Goal: Task Accomplishment & Management: Manage account settings

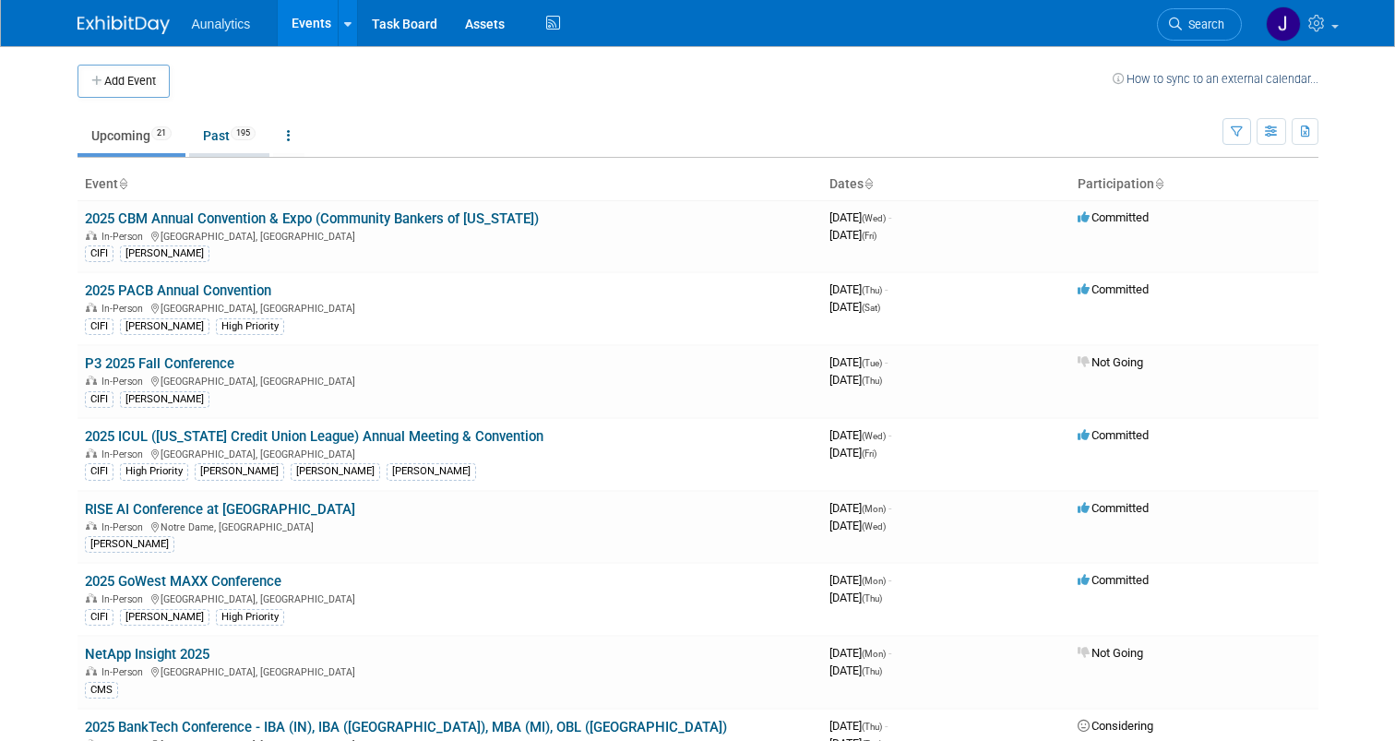
click at [239, 137] on span "195" at bounding box center [243, 133] width 25 height 14
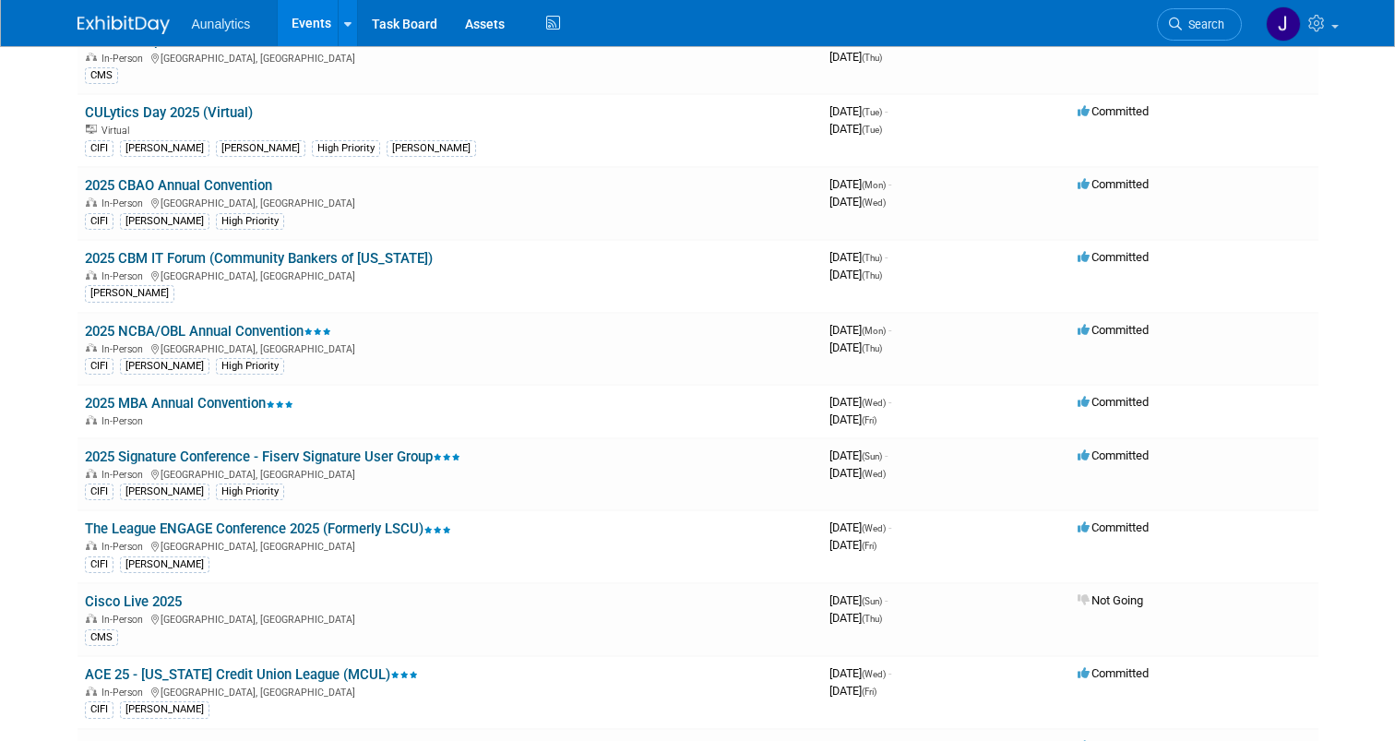
scroll to position [475, 0]
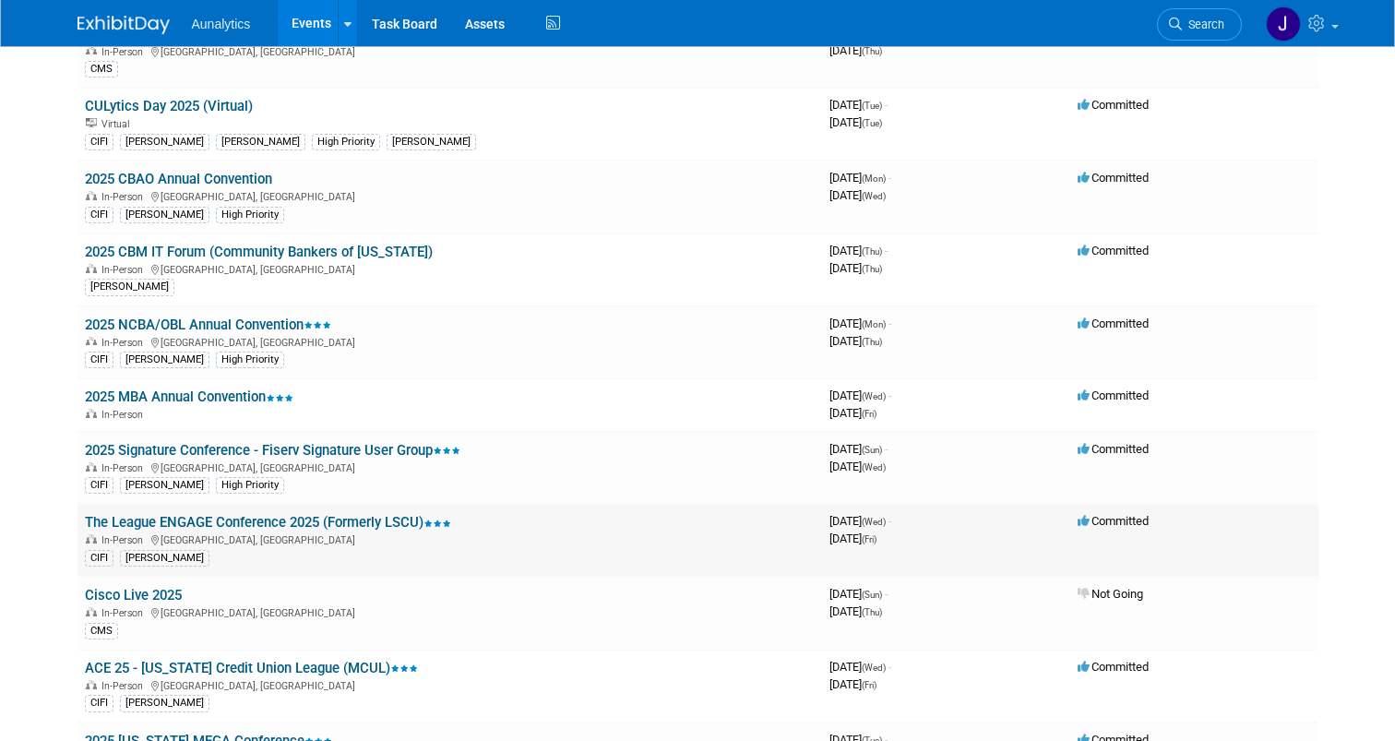
click at [238, 527] on link "The League ENGAGE Conference 2025 (Formerly LSCU)" at bounding box center [268, 522] width 366 height 17
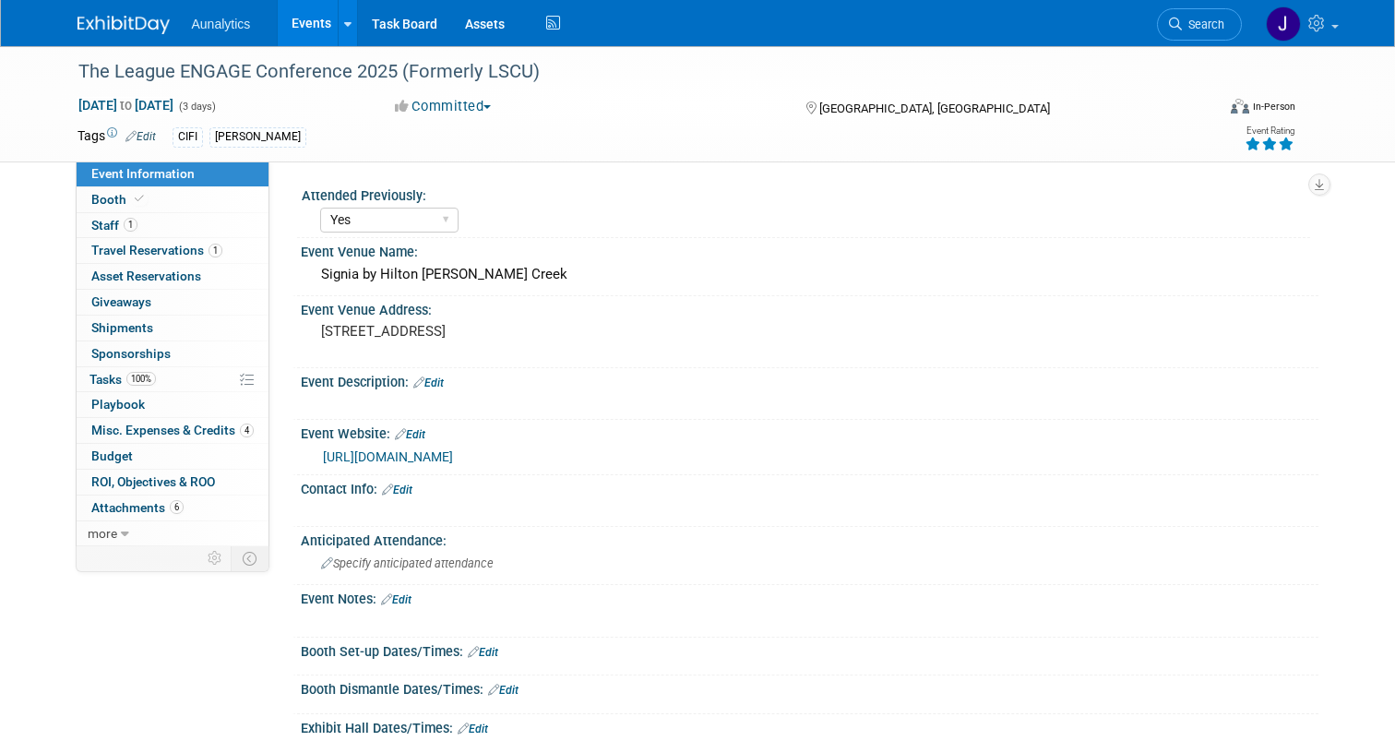
select select "Yes"
click at [145, 436] on span "Misc. Expenses & Credits 4" at bounding box center [172, 429] width 162 height 15
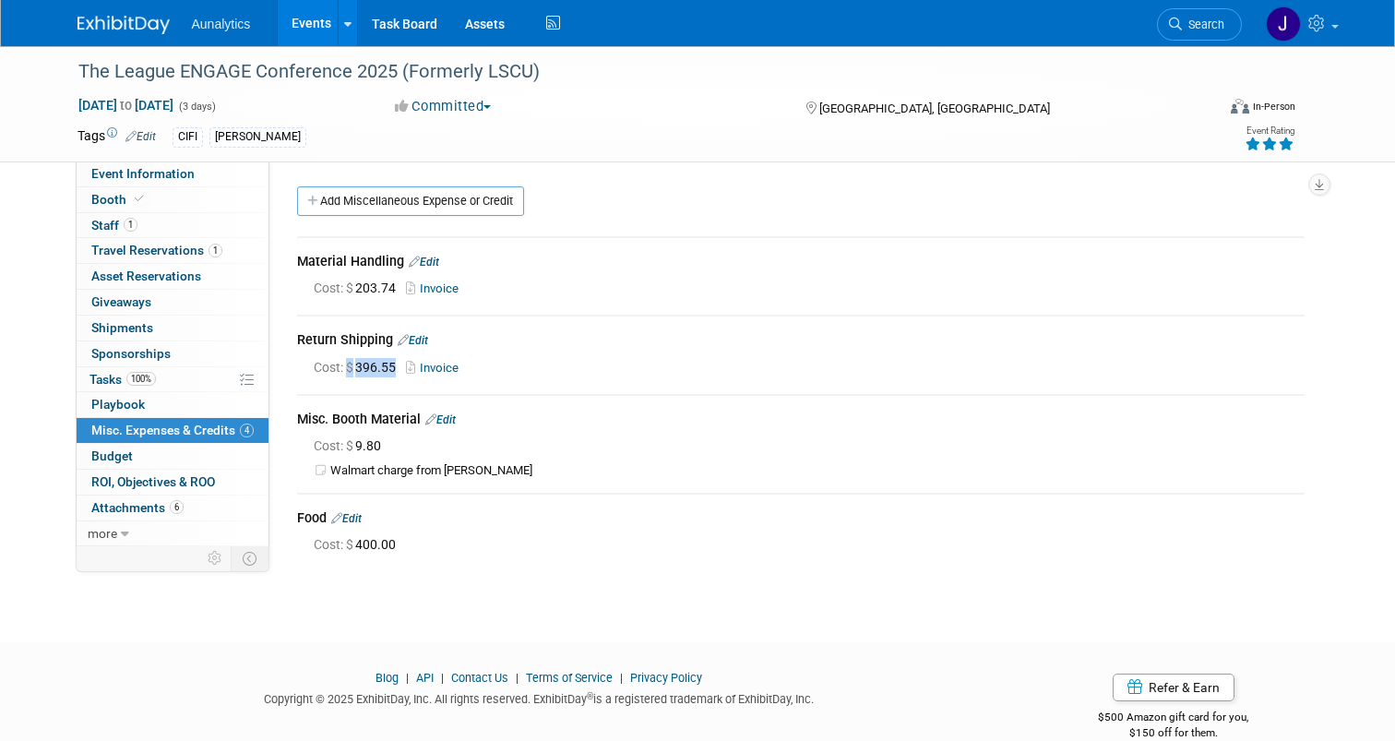
drag, startPoint x: 347, startPoint y: 367, endPoint x: 398, endPoint y: 367, distance: 51.7
click at [398, 367] on span "Cost: $ 396.55" at bounding box center [358, 367] width 89 height 15
click at [437, 364] on link "Invoice" at bounding box center [436, 368] width 60 height 14
